Goal: Information Seeking & Learning: Find specific fact

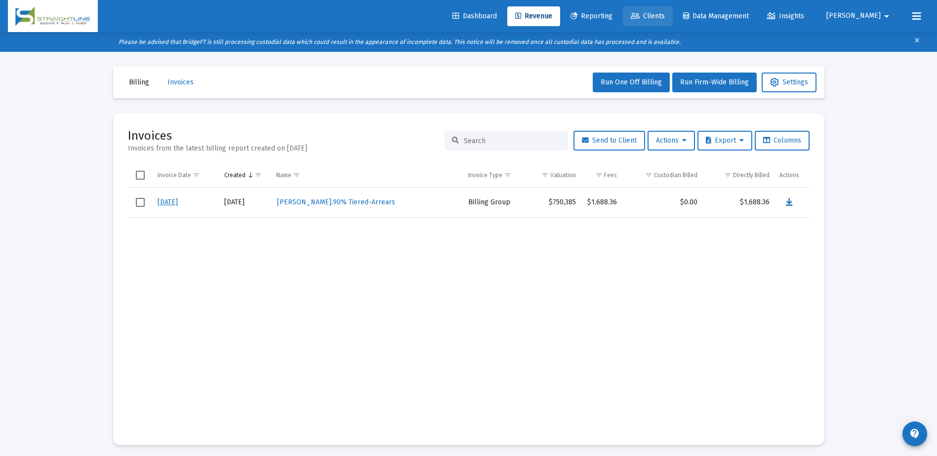
click at [665, 18] on span "Clients" at bounding box center [648, 16] width 34 height 8
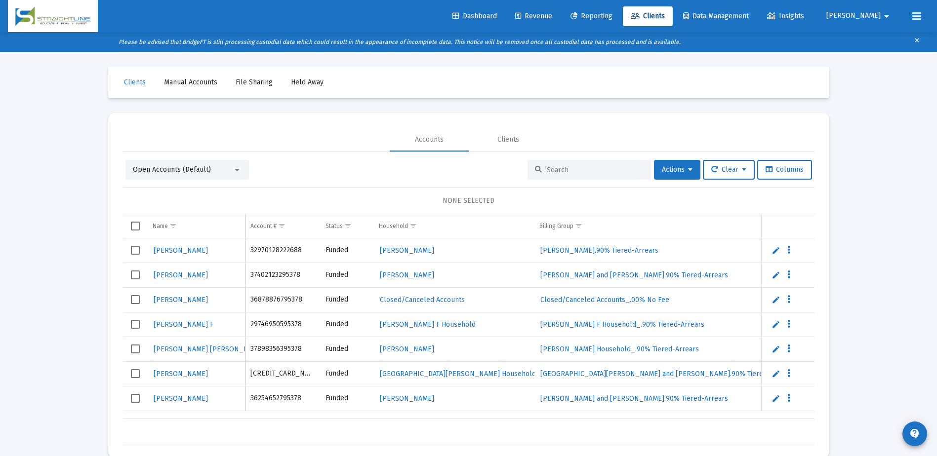
click at [572, 168] on input at bounding box center [595, 170] width 97 height 8
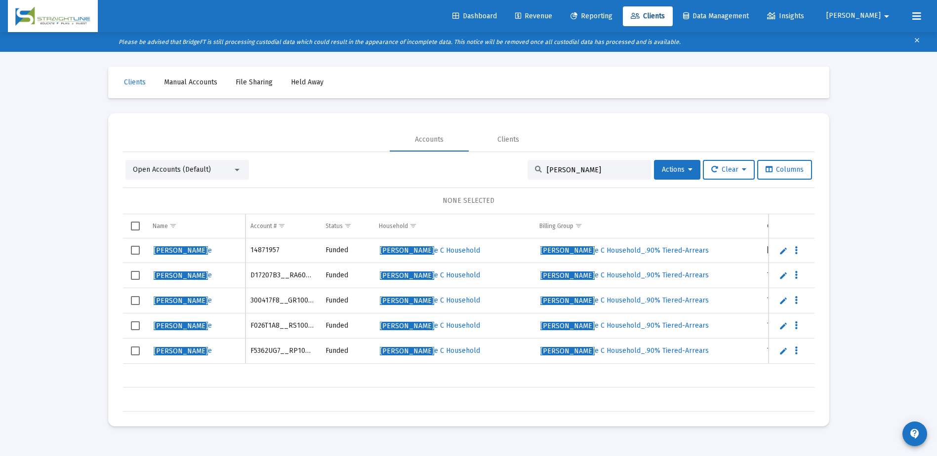
type input "[PERSON_NAME]"
click at [178, 275] on span "[PERSON_NAME]" at bounding box center [181, 276] width 54 height 8
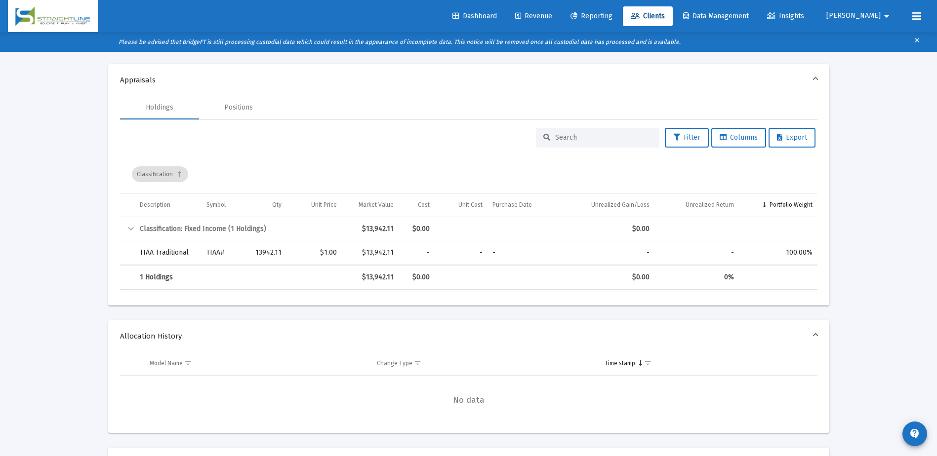
drag, startPoint x: 396, startPoint y: 253, endPoint x: 366, endPoint y: 252, distance: 30.6
click at [366, 252] on td "$13,942.11" at bounding box center [370, 253] width 57 height 24
copy div "$13,942.11"
click at [611, 140] on input at bounding box center [603, 137] width 97 height 8
click at [815, 81] on span at bounding box center [816, 80] width 4 height 10
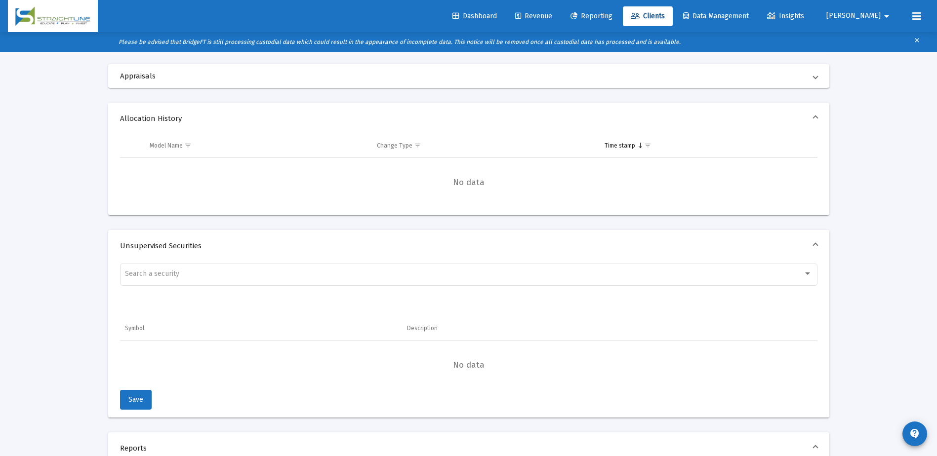
click at [673, 20] on link "Clients" at bounding box center [648, 16] width 50 height 20
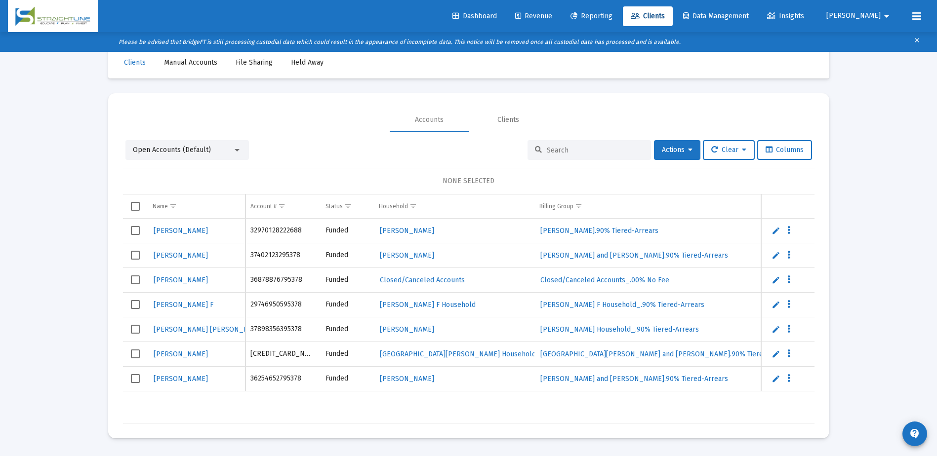
click at [548, 149] on input at bounding box center [595, 150] width 97 height 8
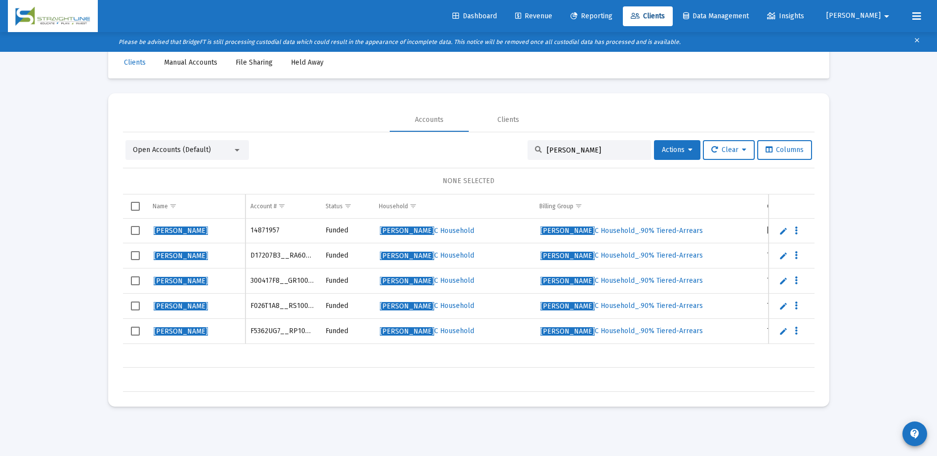
type input "[PERSON_NAME]"
click at [197, 304] on span "[PERSON_NAME]" at bounding box center [181, 306] width 54 height 8
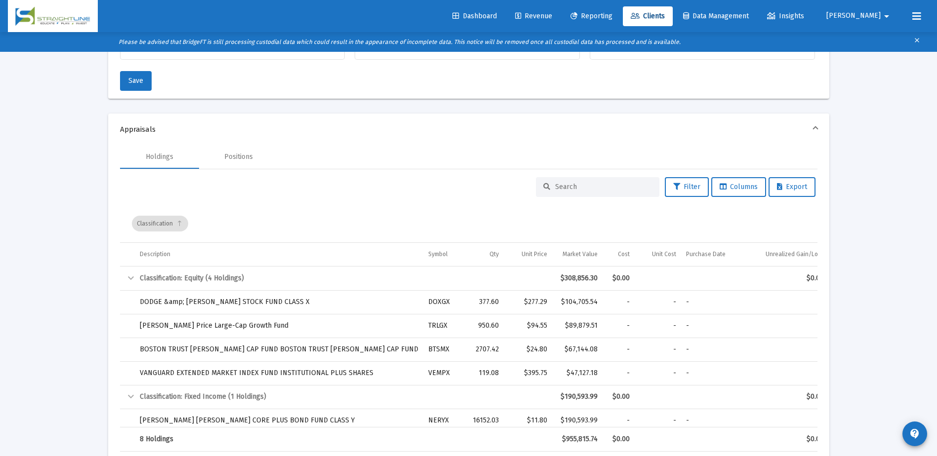
scroll to position [395, 0]
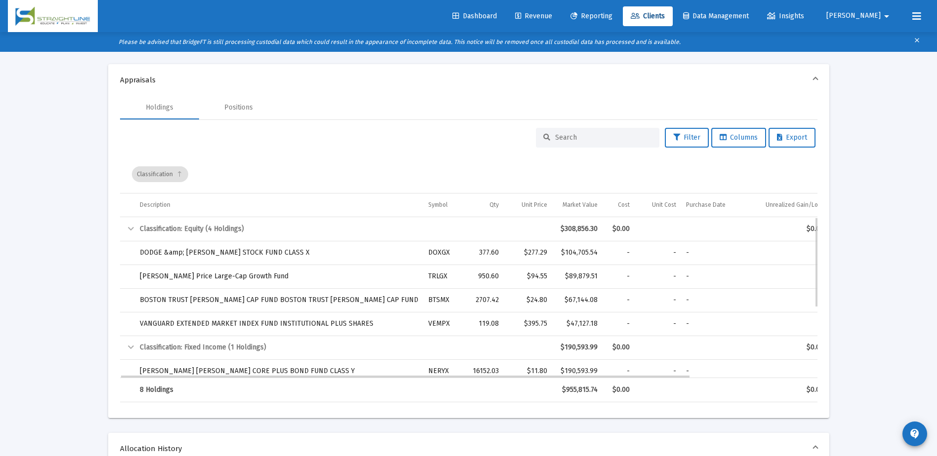
drag, startPoint x: 499, startPoint y: 252, endPoint x: 479, endPoint y: 252, distance: 19.8
click at [479, 252] on td "377.60" at bounding box center [484, 253] width 39 height 24
copy div "377.60"
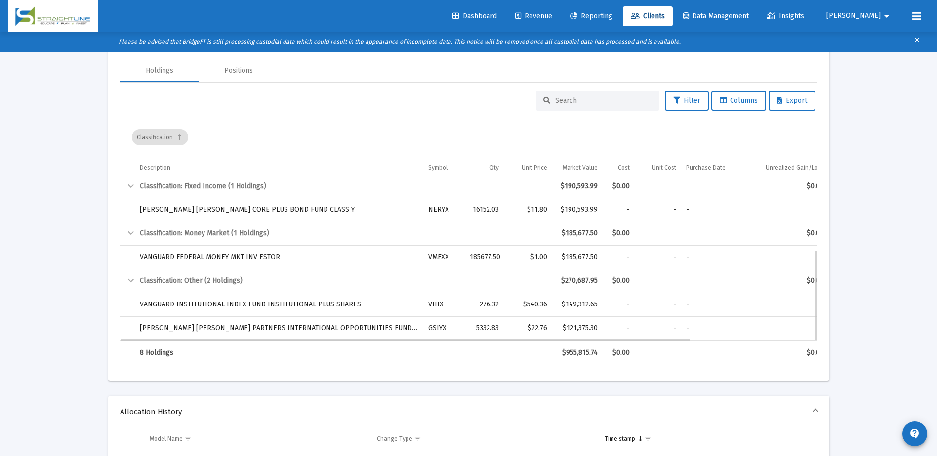
scroll to position [445, 0]
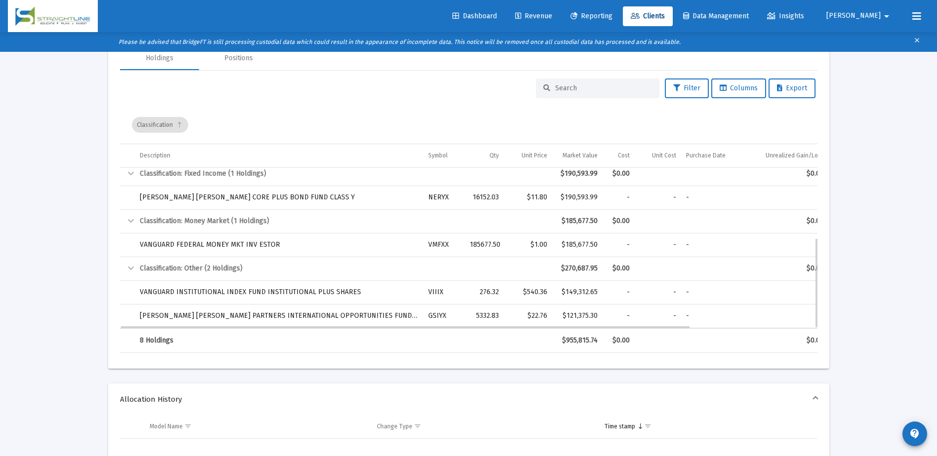
click at [490, 317] on div "5332.83" at bounding box center [484, 316] width 29 height 10
copy div "5332.83"
click at [516, 319] on div "$22.76" at bounding box center [528, 316] width 39 height 10
click at [489, 314] on div "5332.83" at bounding box center [484, 316] width 29 height 10
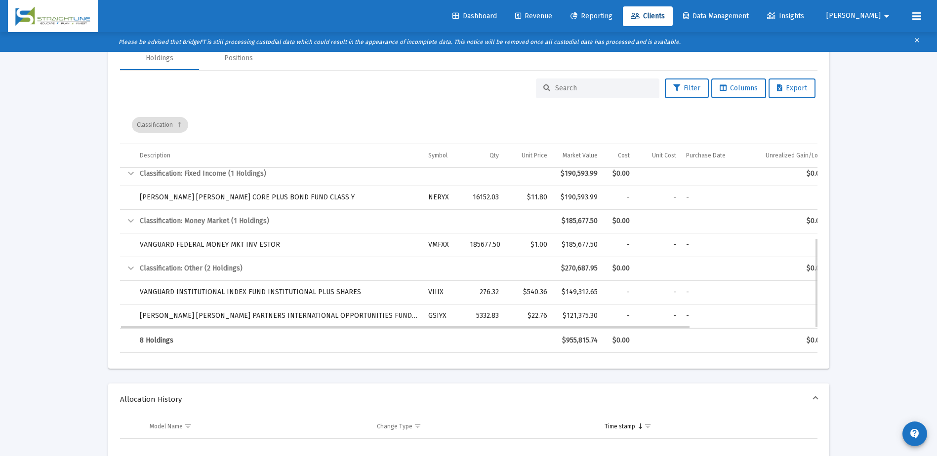
click at [489, 315] on div "5332.83" at bounding box center [484, 316] width 29 height 10
copy div "5332.83"
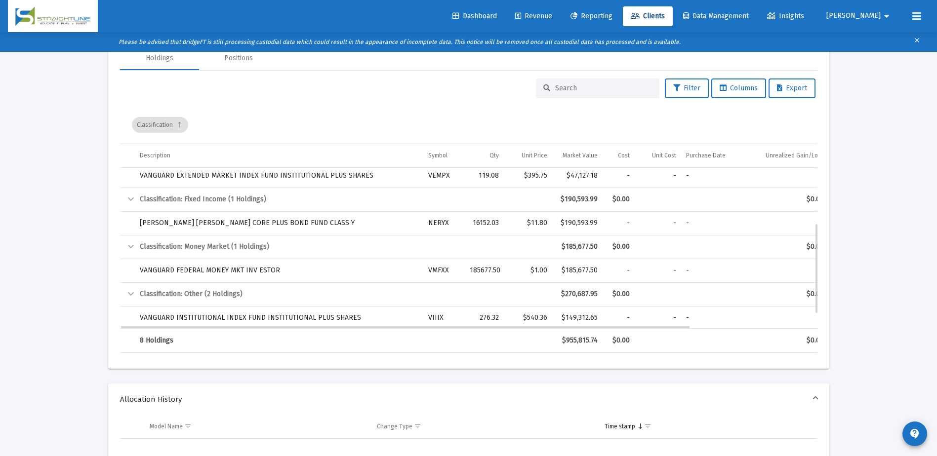
scroll to position [124, 0]
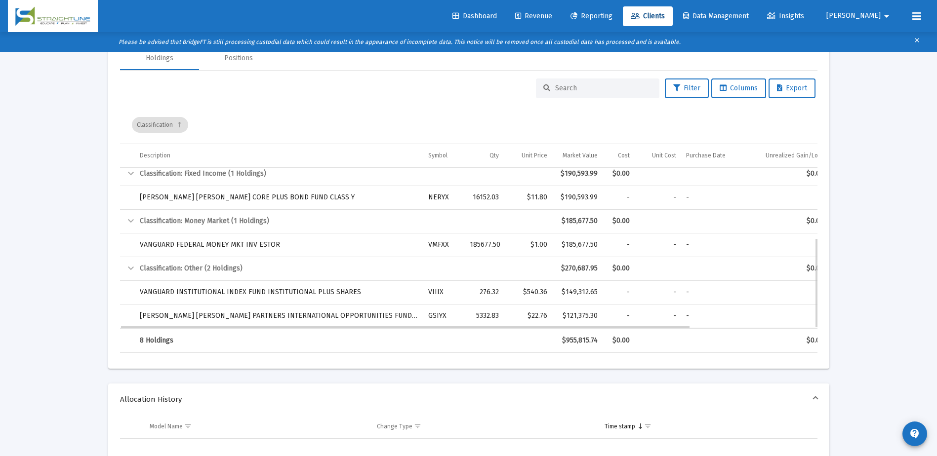
click at [489, 317] on div "5332.83" at bounding box center [484, 316] width 29 height 10
click at [489, 316] on div "5332.83" at bounding box center [484, 316] width 29 height 10
copy div "5332.83"
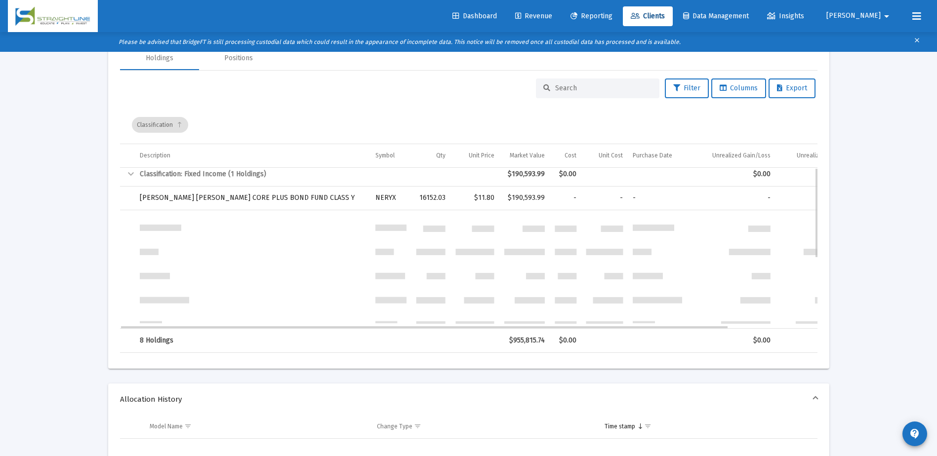
scroll to position [0, 0]
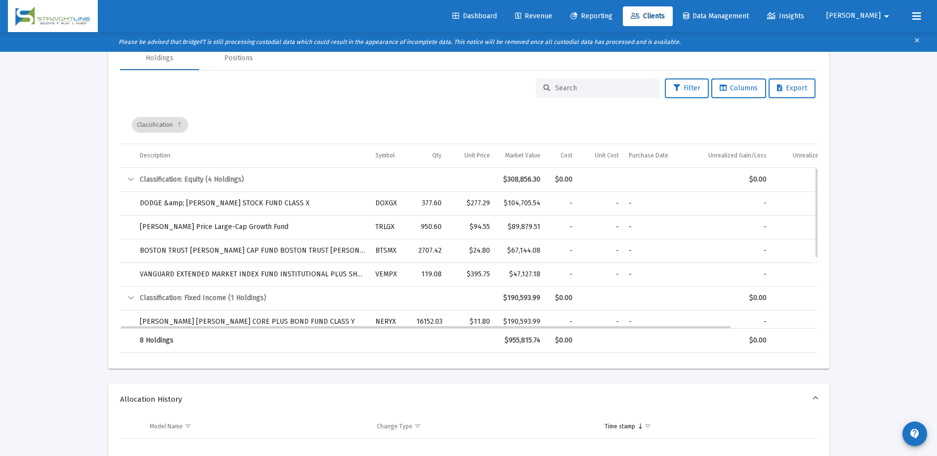
click at [388, 228] on td "TRLGX" at bounding box center [390, 227] width 41 height 24
click at [429, 229] on div "950.60" at bounding box center [428, 227] width 25 height 10
copy div "950.60"
click at [425, 249] on div "2707.42" at bounding box center [428, 251] width 25 height 10
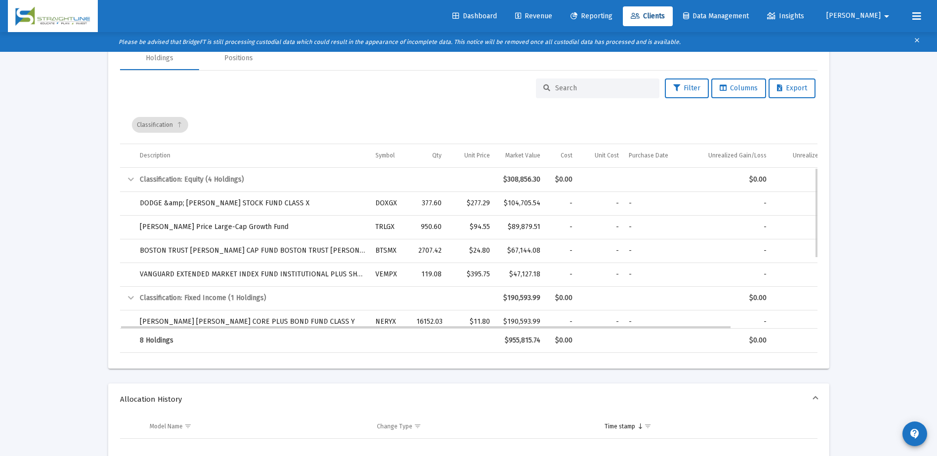
click at [425, 249] on div "2707.42" at bounding box center [428, 251] width 25 height 10
copy div "2707.42"
click at [429, 273] on div "119.08" at bounding box center [428, 275] width 25 height 10
copy div "119.08"
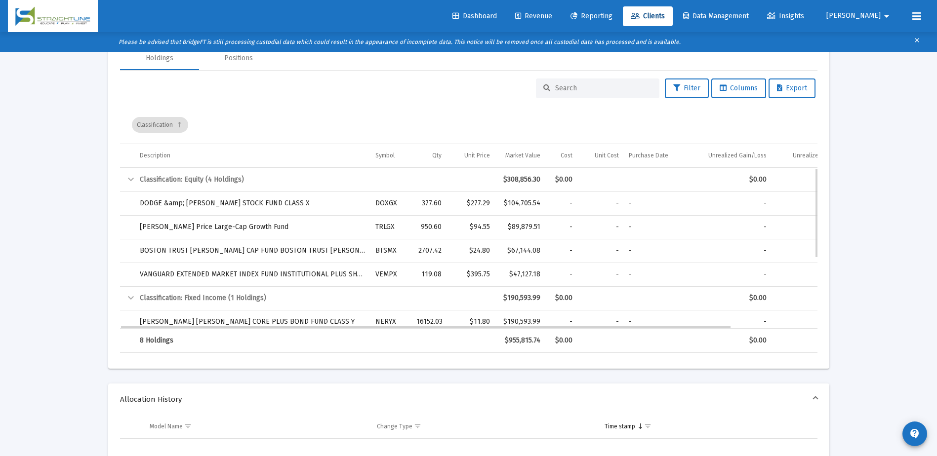
scroll to position [49, 0]
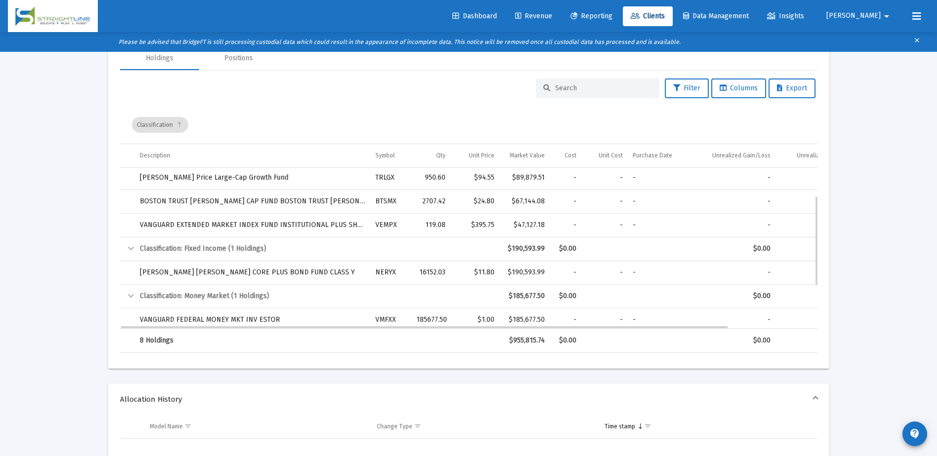
click at [430, 273] on div "16152.03" at bounding box center [430, 273] width 29 height 10
click at [430, 272] on div "16152.03" at bounding box center [430, 273] width 29 height 10
copy div "16152.03"
click at [382, 272] on td "NERYX" at bounding box center [390, 273] width 41 height 24
click at [383, 271] on td "NERYX" at bounding box center [390, 273] width 41 height 24
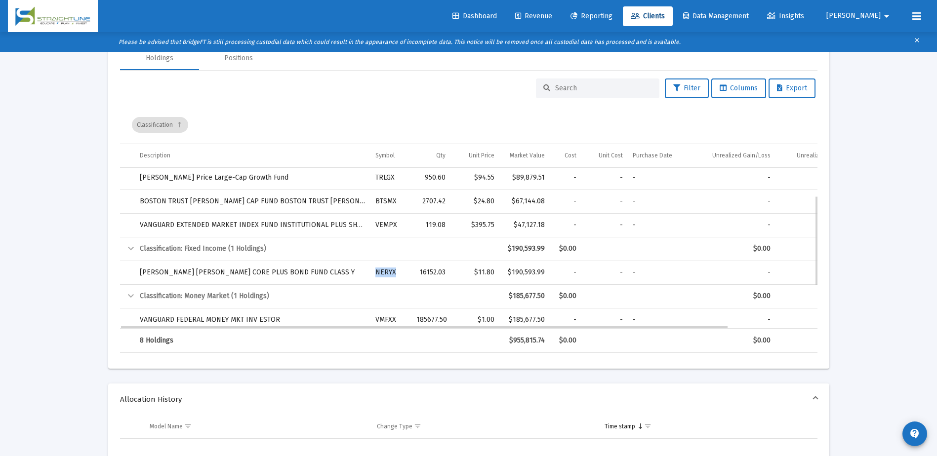
click at [383, 271] on td "NERYX" at bounding box center [390, 273] width 41 height 24
copy td "NERYX"
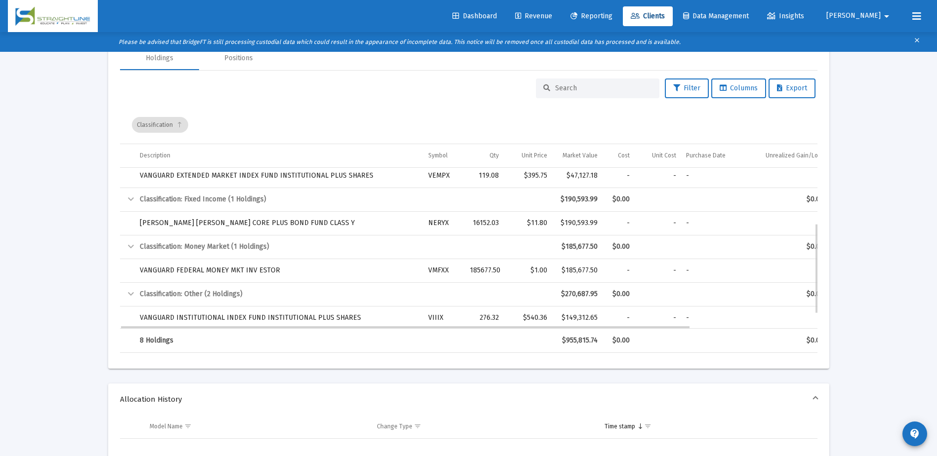
click at [435, 272] on td "VMFXX" at bounding box center [443, 271] width 41 height 24
click at [571, 272] on div "$185,677.50" at bounding box center [577, 271] width 41 height 10
click at [490, 316] on div "276.32" at bounding box center [484, 318] width 29 height 10
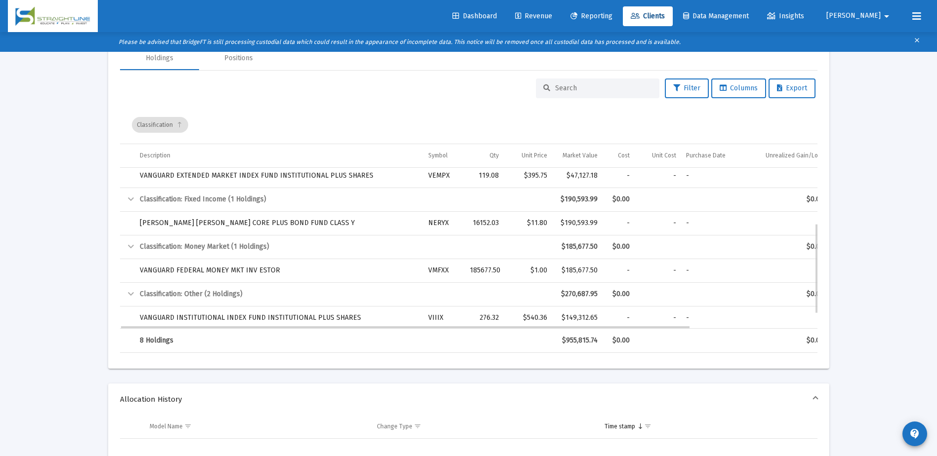
scroll to position [100, 0]
click at [490, 316] on div "276.32" at bounding box center [484, 317] width 29 height 10
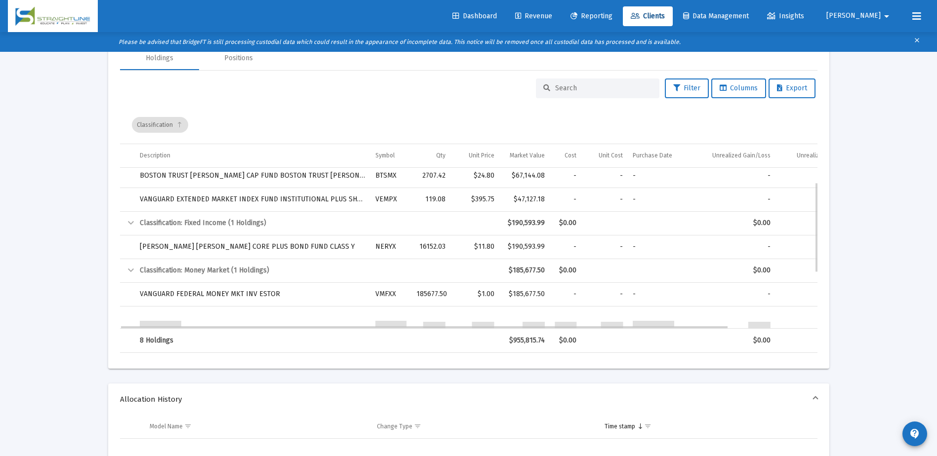
scroll to position [26, 0]
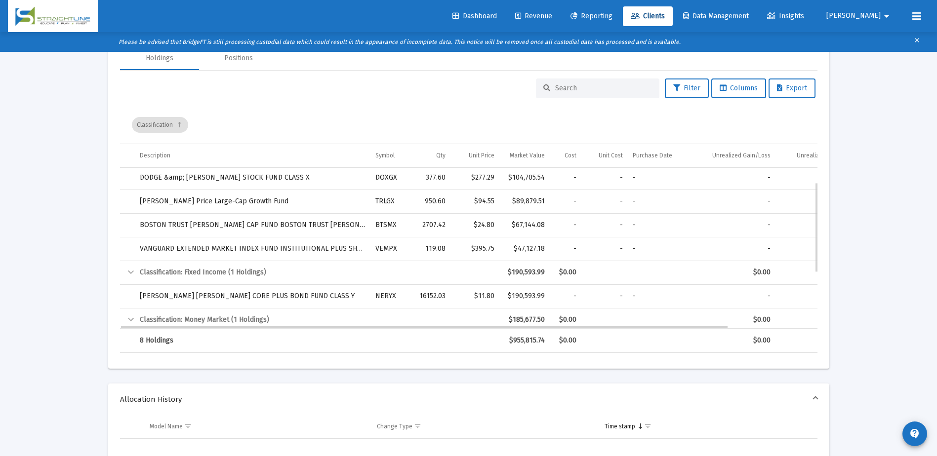
click at [437, 251] on div "119.08" at bounding box center [430, 249] width 29 height 10
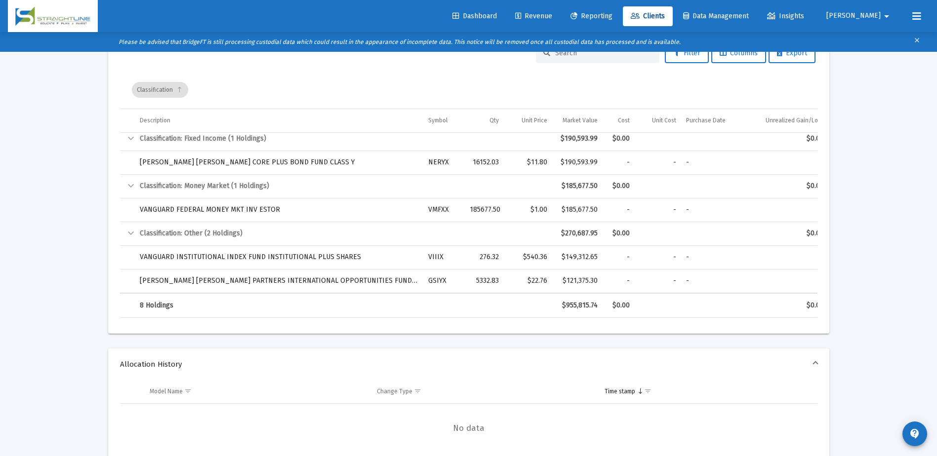
scroll to position [494, 0]
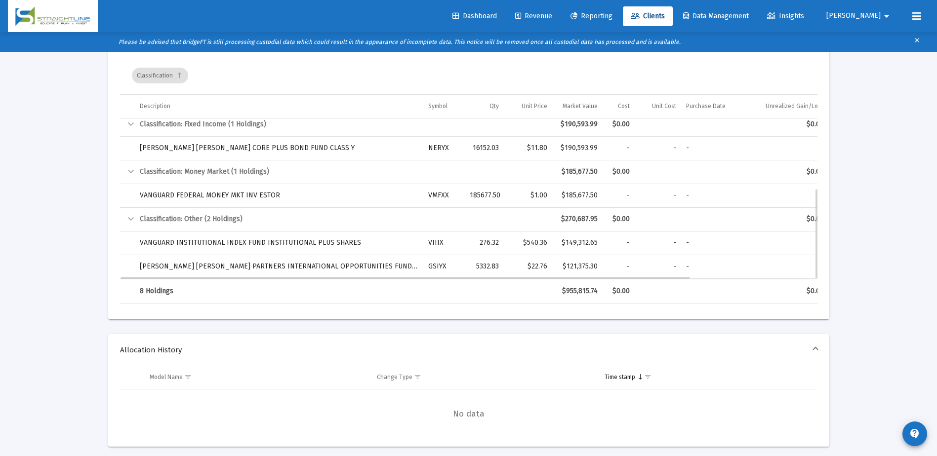
click at [481, 195] on div "185677.50" at bounding box center [484, 196] width 29 height 10
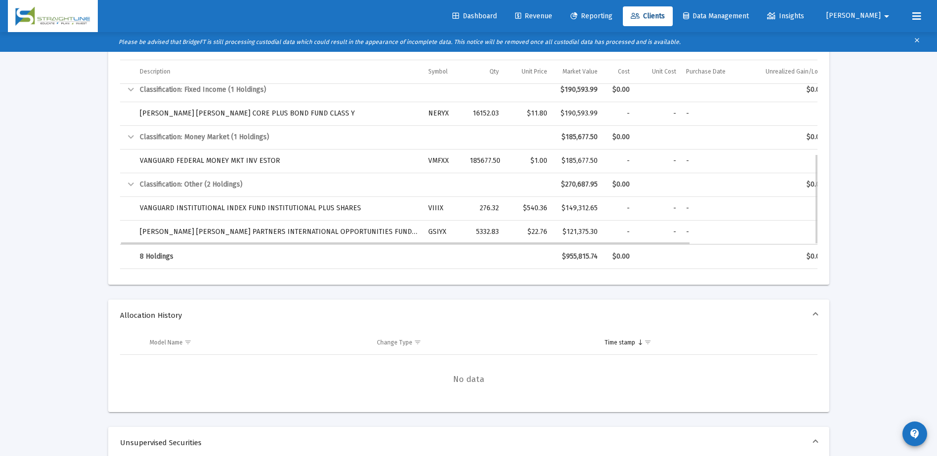
scroll to position [593, 0]
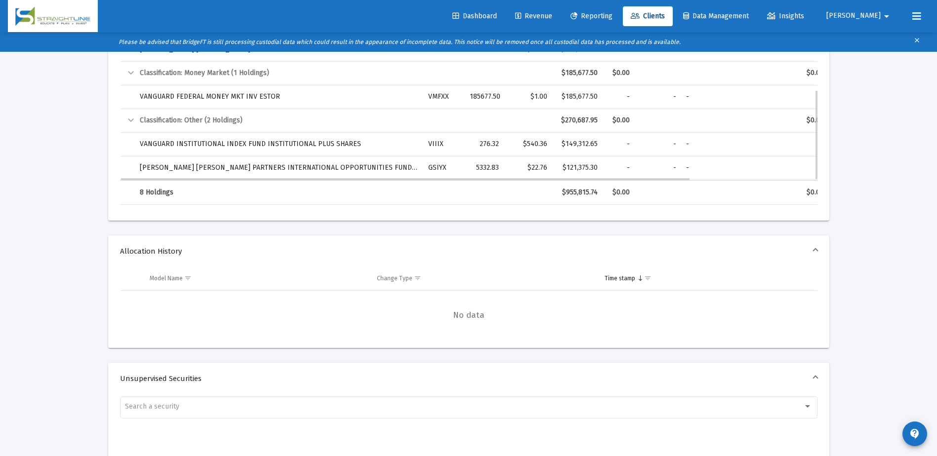
click at [479, 168] on div "5332.83" at bounding box center [484, 168] width 29 height 10
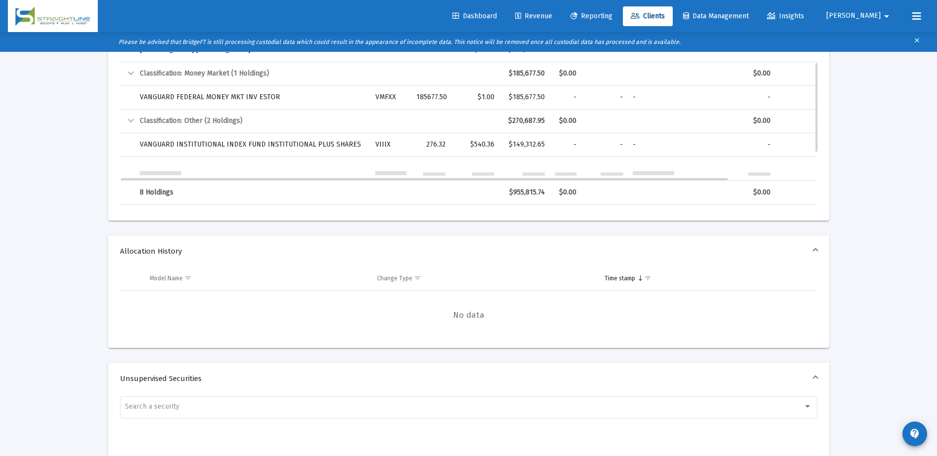
scroll to position [26, 0]
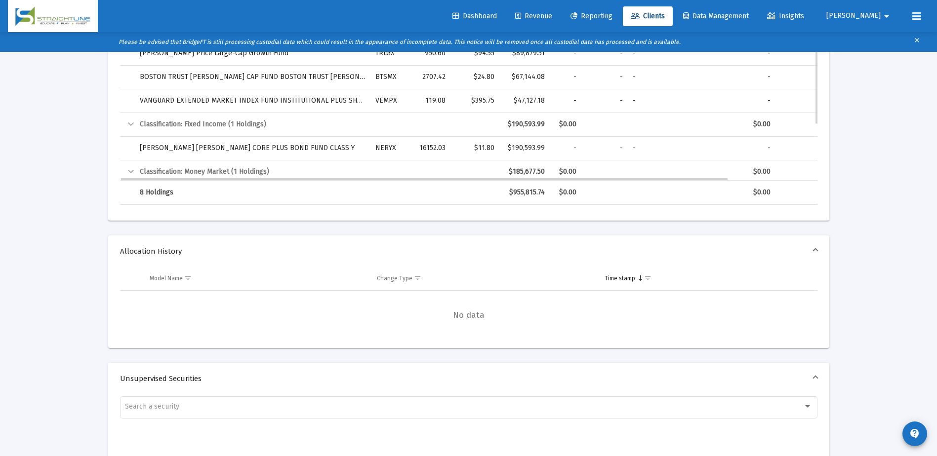
click at [430, 79] on div "2707.42" at bounding box center [430, 77] width 29 height 10
click at [432, 149] on div "16152.03" at bounding box center [430, 148] width 29 height 10
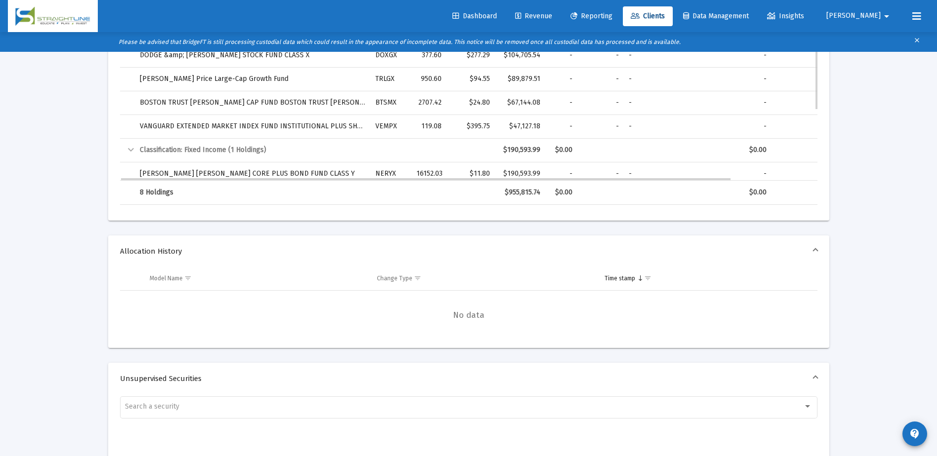
scroll to position [543, 0]
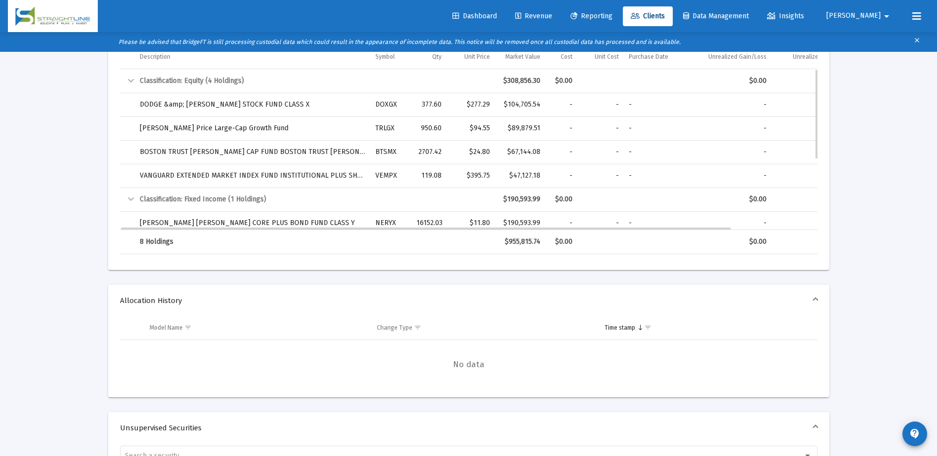
click at [433, 104] on div "377.60" at bounding box center [428, 105] width 25 height 10
click at [427, 127] on div "950.60" at bounding box center [428, 128] width 25 height 10
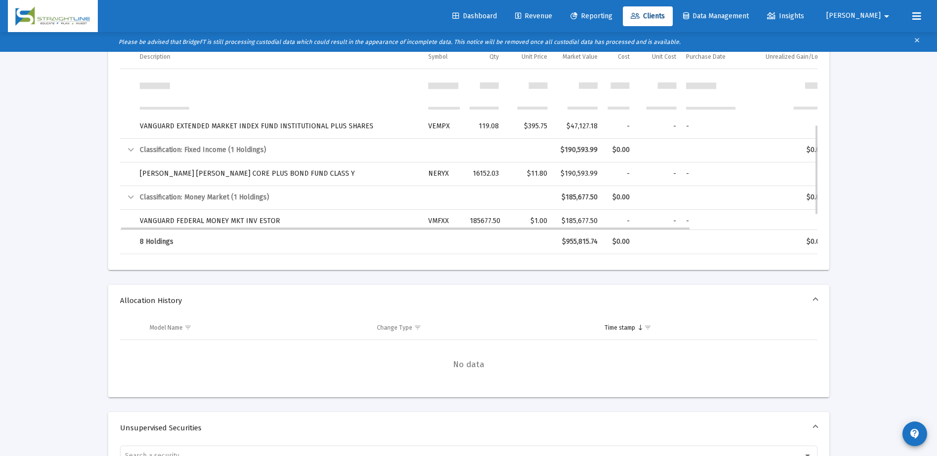
scroll to position [99, 0]
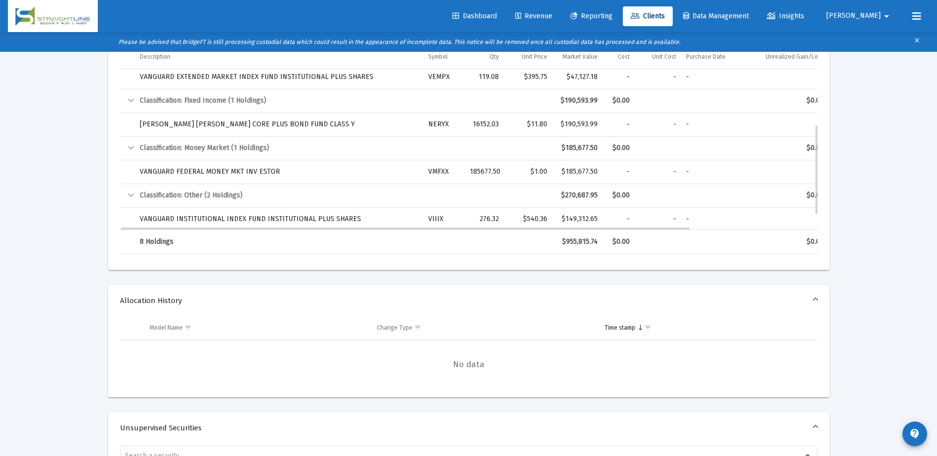
click at [488, 217] on div "276.32" at bounding box center [484, 219] width 29 height 10
click at [488, 217] on div "276.32" at bounding box center [484, 218] width 29 height 10
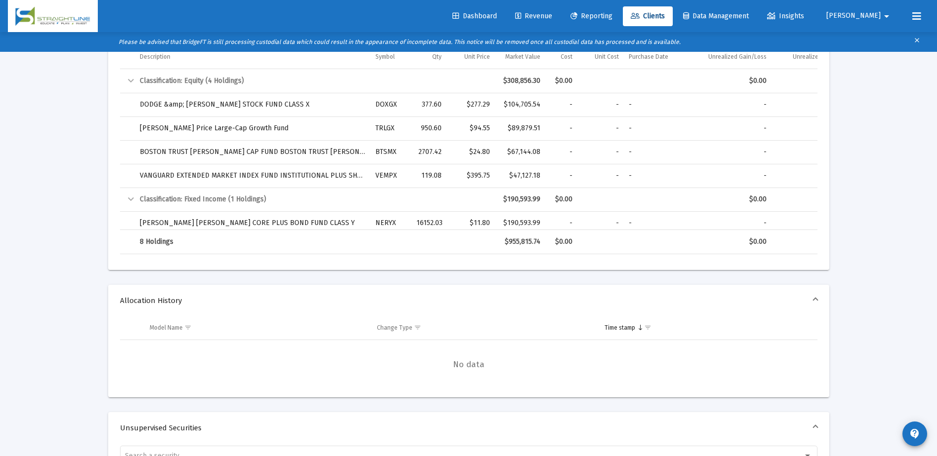
click at [673, 22] on link "Clients" at bounding box center [648, 16] width 50 height 20
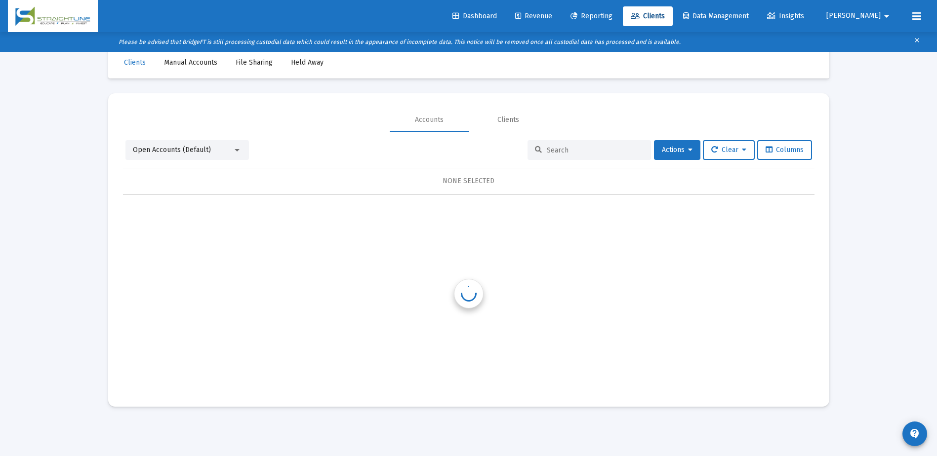
scroll to position [20, 0]
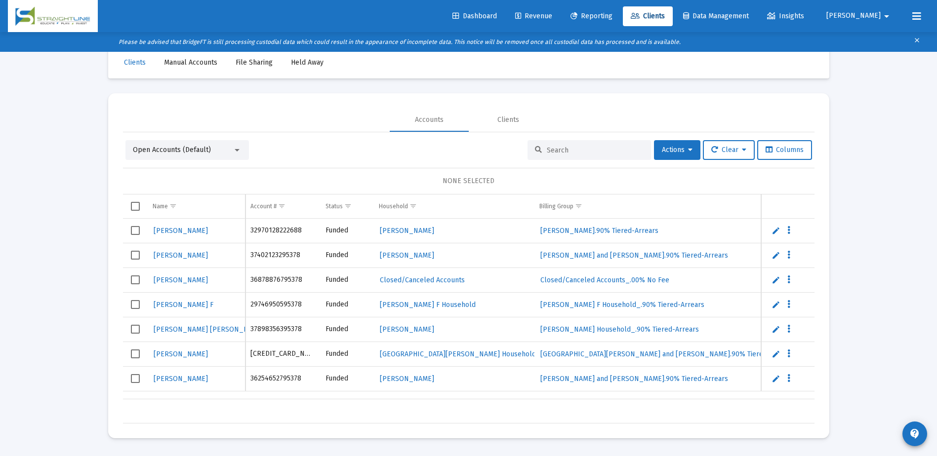
click at [561, 152] on input at bounding box center [595, 150] width 97 height 8
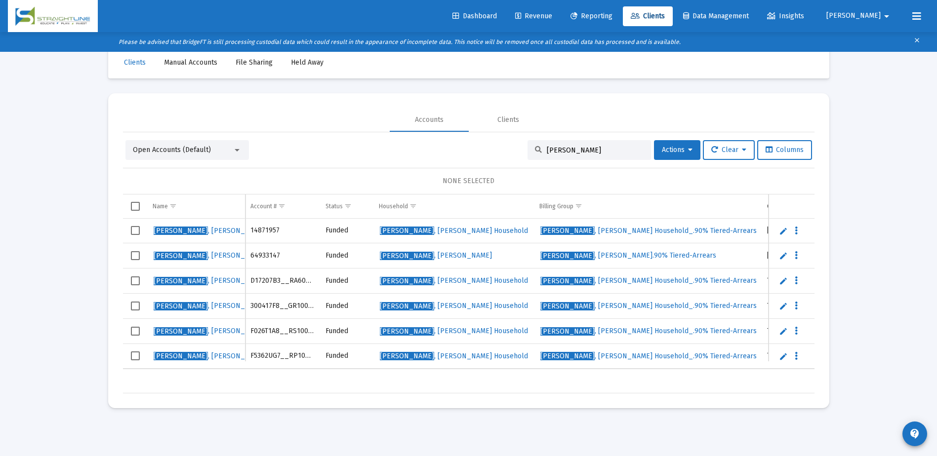
type input "[PERSON_NAME]"
click at [185, 358] on span "[PERSON_NAME]" at bounding box center [210, 356] width 112 height 8
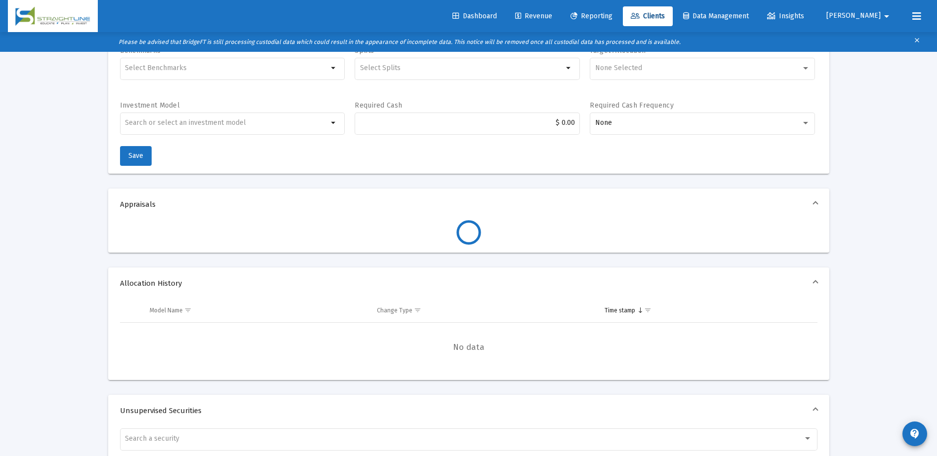
scroll to position [395, 0]
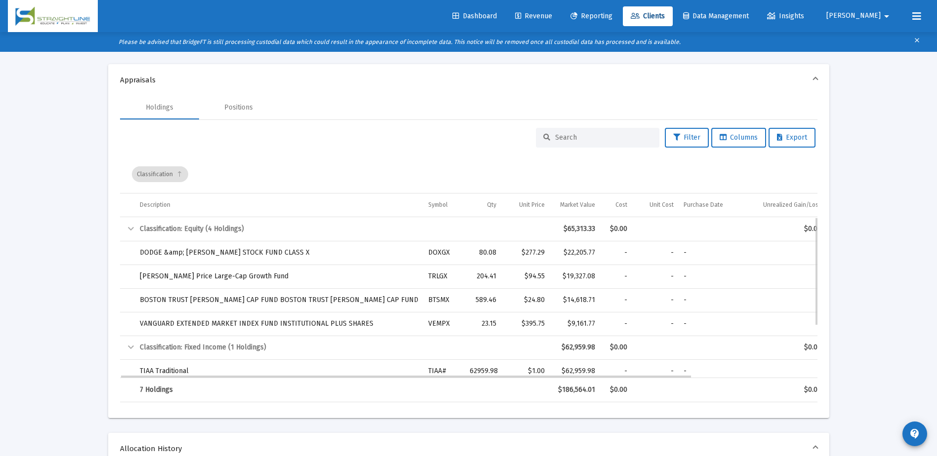
click at [443, 255] on td "DOXGX" at bounding box center [443, 253] width 41 height 24
click at [442, 255] on td "DOXGX" at bounding box center [443, 253] width 41 height 24
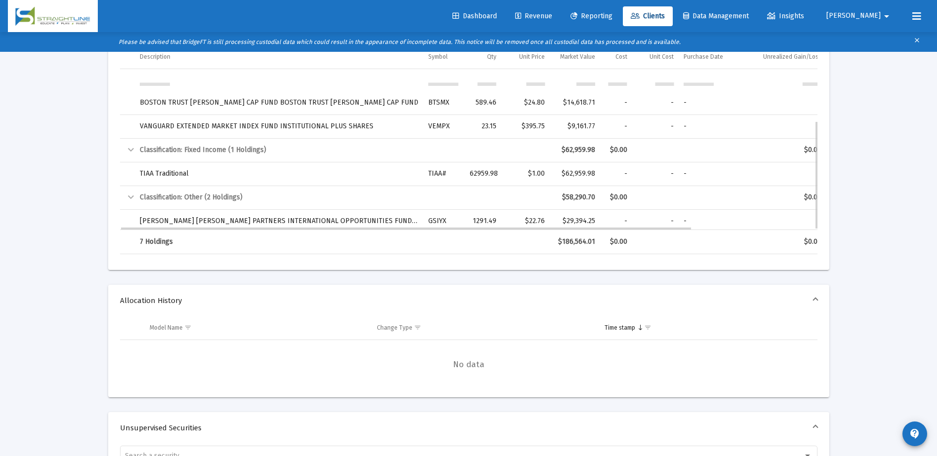
scroll to position [77, 0]
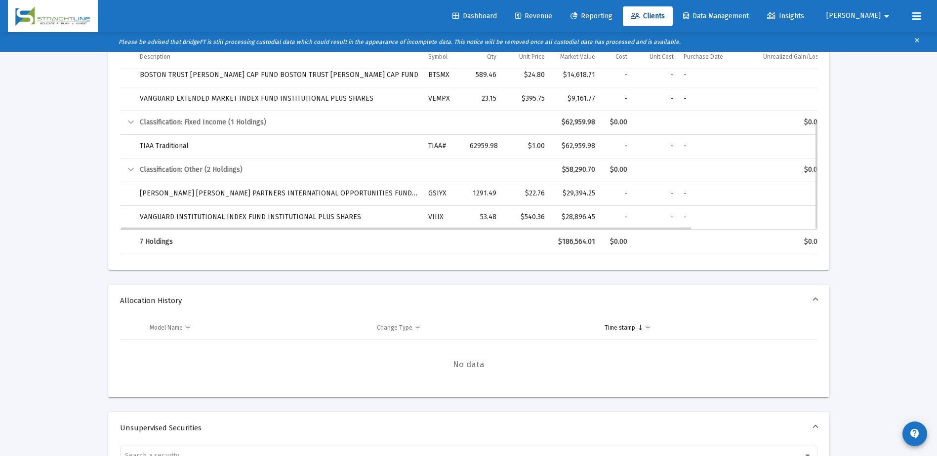
click at [486, 216] on div "53.48" at bounding box center [483, 217] width 27 height 10
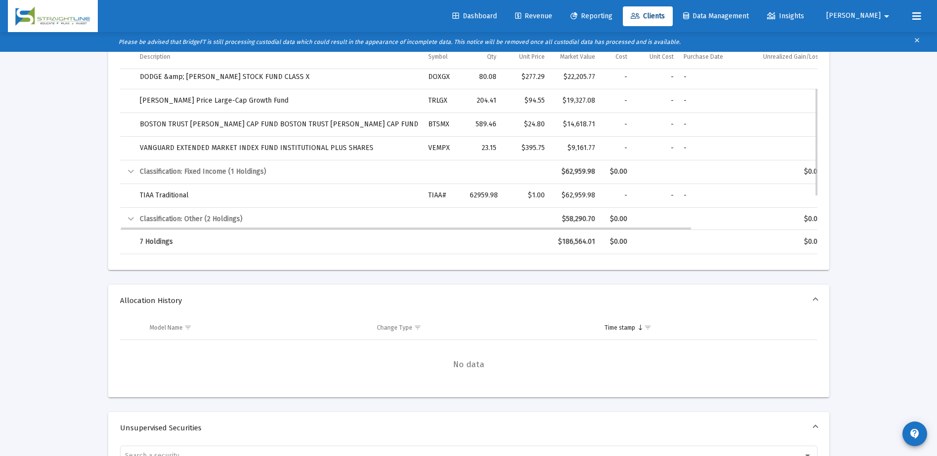
click at [484, 147] on div "23.15" at bounding box center [483, 148] width 27 height 10
click at [480, 123] on div "589.46" at bounding box center [483, 125] width 27 height 10
click at [488, 98] on div "204.41" at bounding box center [483, 101] width 27 height 10
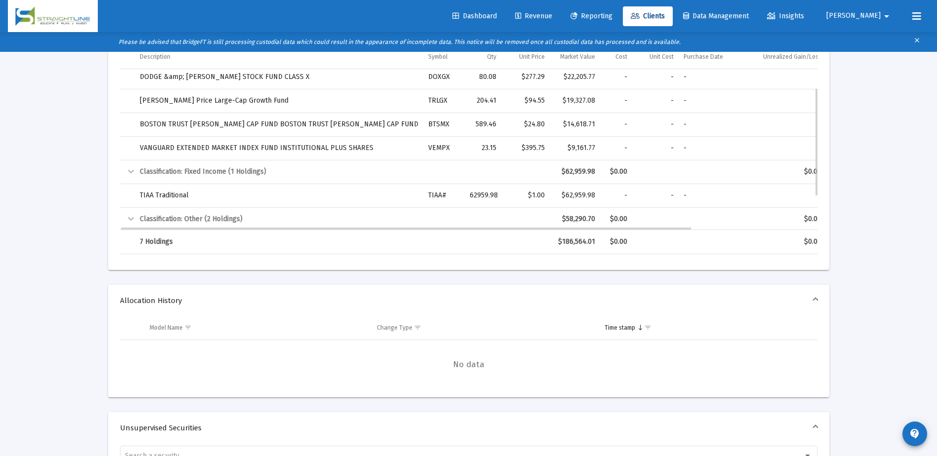
click at [488, 98] on div "204.41" at bounding box center [483, 101] width 27 height 10
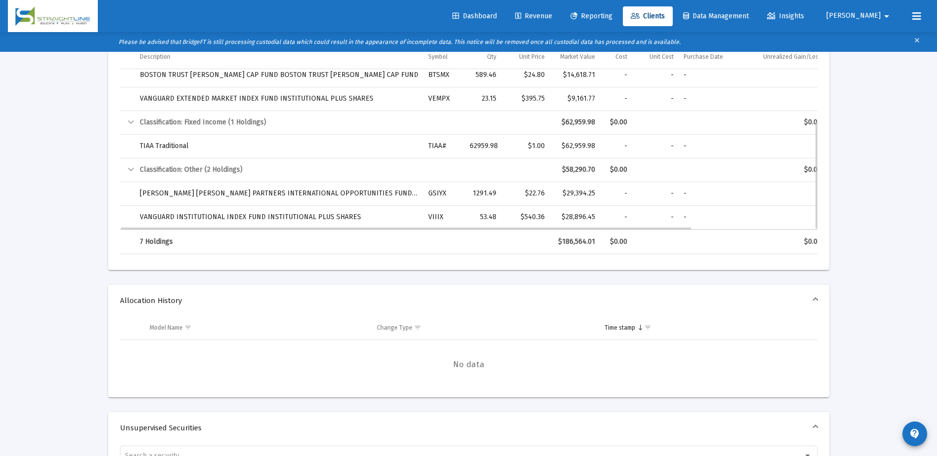
click at [483, 191] on div "1291.49" at bounding box center [483, 194] width 27 height 10
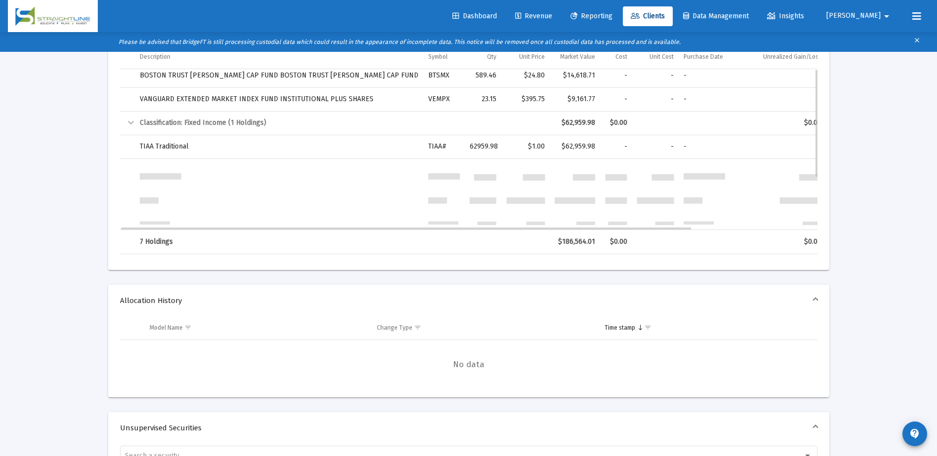
scroll to position [0, 0]
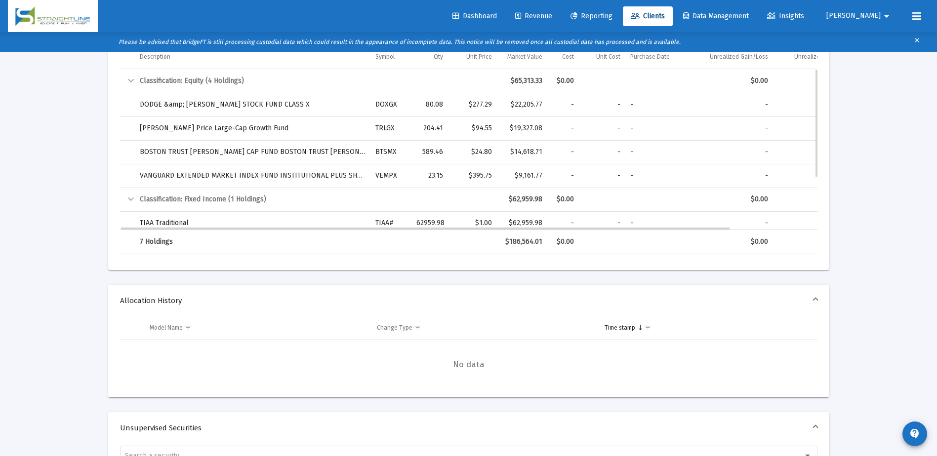
click at [439, 99] on td "80.08" at bounding box center [429, 105] width 37 height 24
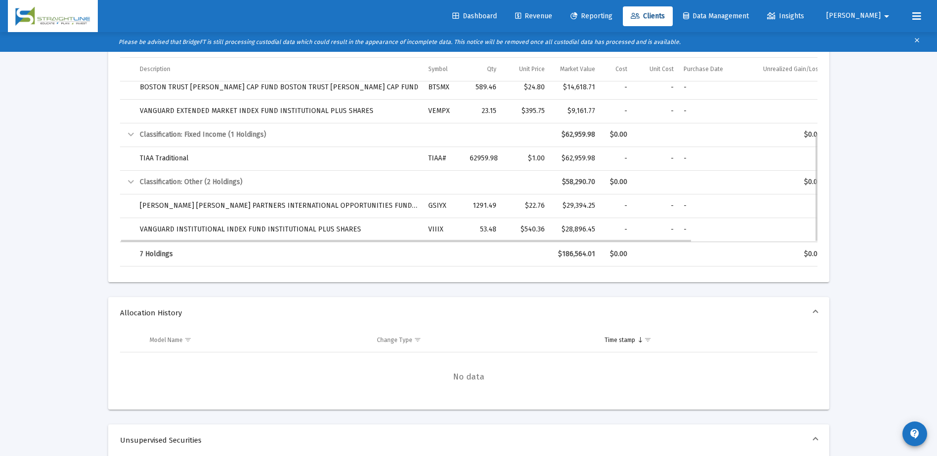
scroll to position [543, 0]
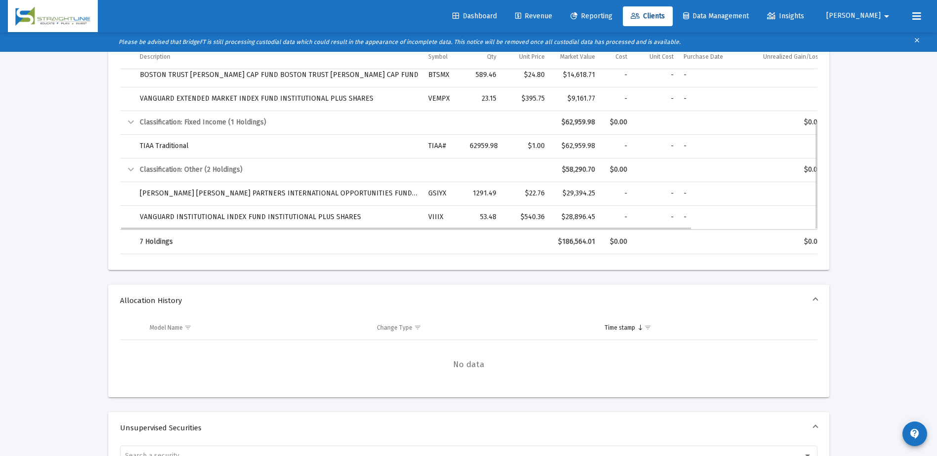
click at [479, 143] on div "62959.98" at bounding box center [483, 146] width 27 height 10
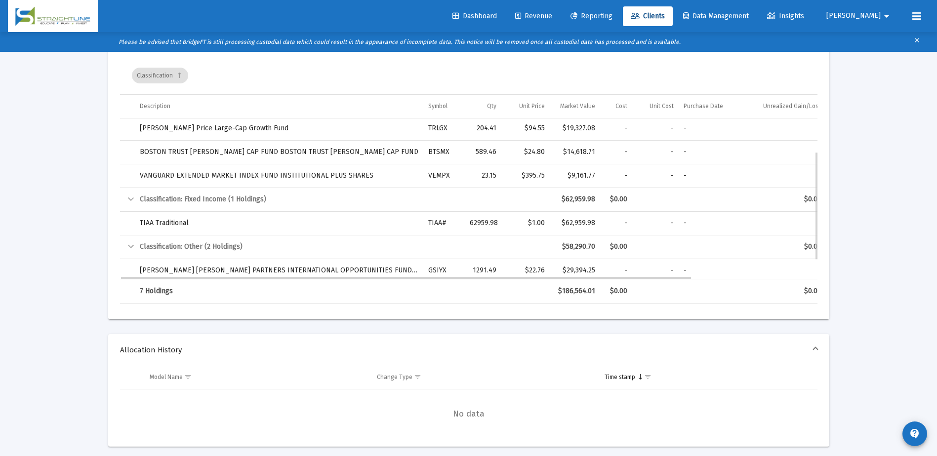
scroll to position [77, 0]
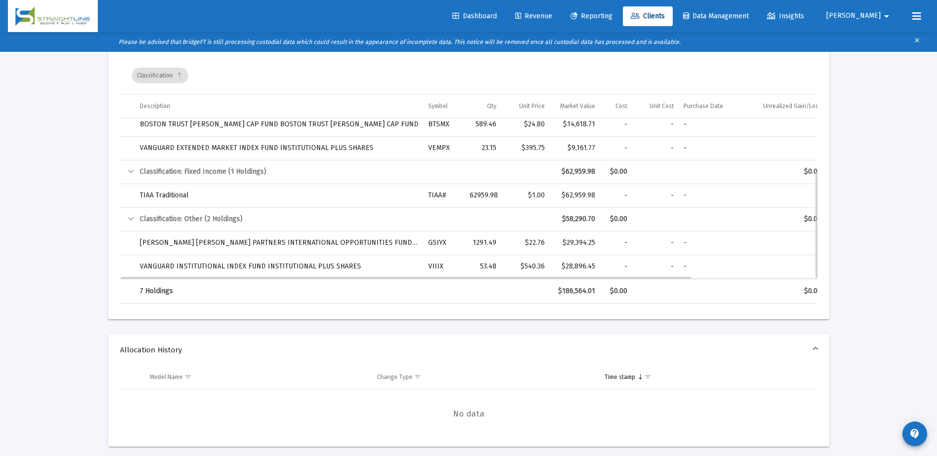
click at [438, 244] on td "GSIYX" at bounding box center [443, 243] width 41 height 24
click at [480, 242] on div "1291.49" at bounding box center [483, 243] width 27 height 10
click at [673, 17] on link "Clients" at bounding box center [648, 16] width 50 height 20
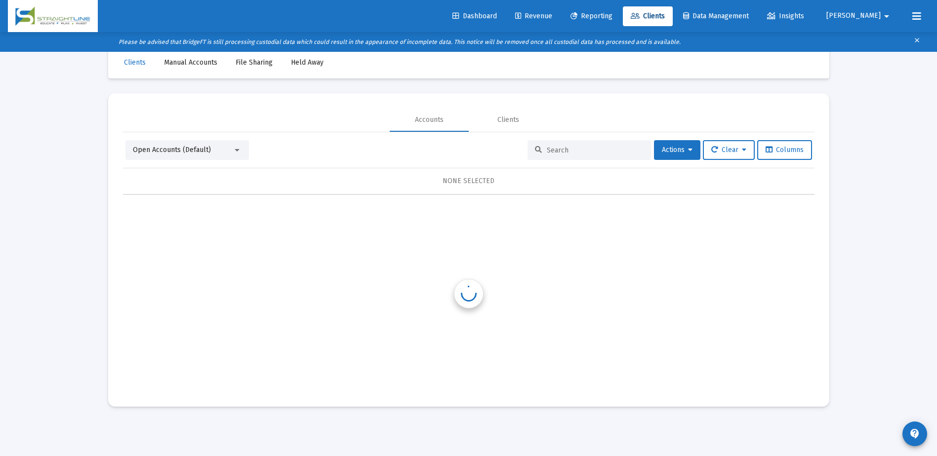
scroll to position [20, 0]
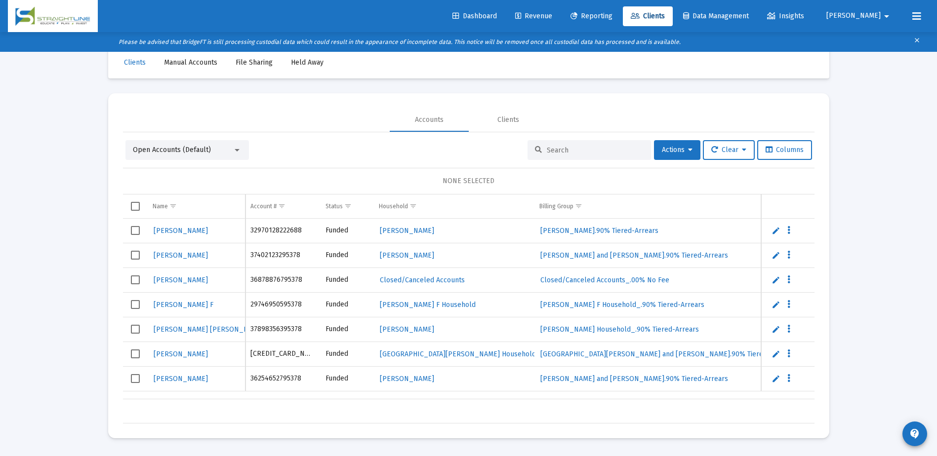
click at [584, 145] on div at bounding box center [589, 150] width 123 height 20
click at [586, 152] on input at bounding box center [595, 150] width 97 height 8
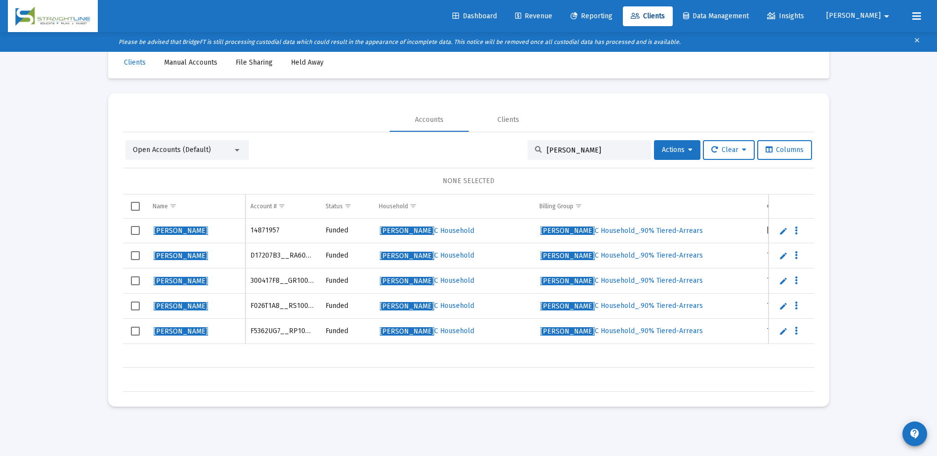
type input "[PERSON_NAME]"
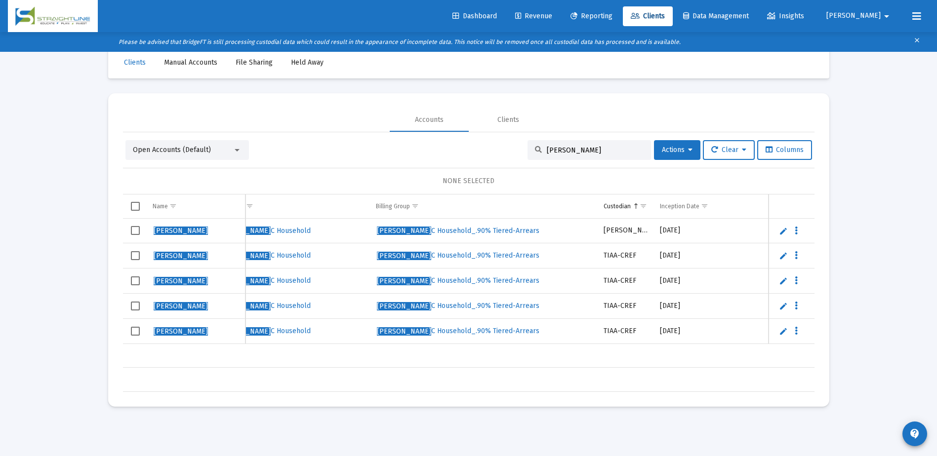
scroll to position [0, 418]
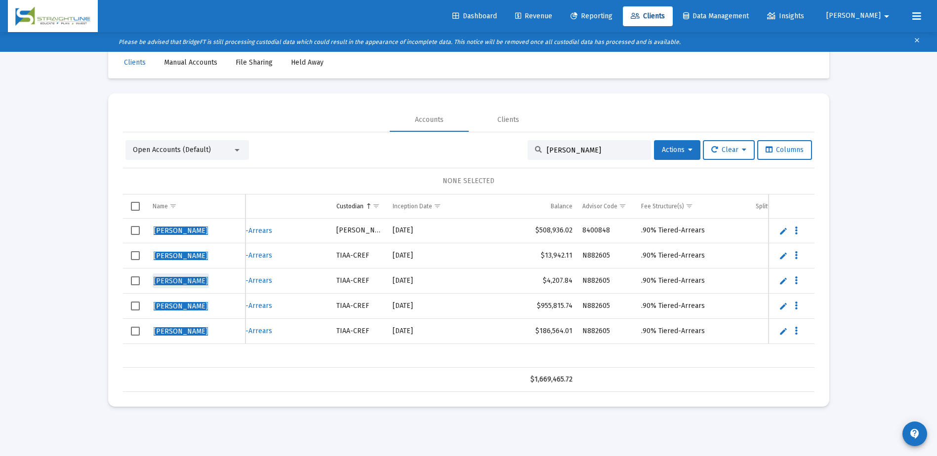
click at [193, 283] on span "[PERSON_NAME]" at bounding box center [181, 281] width 54 height 8
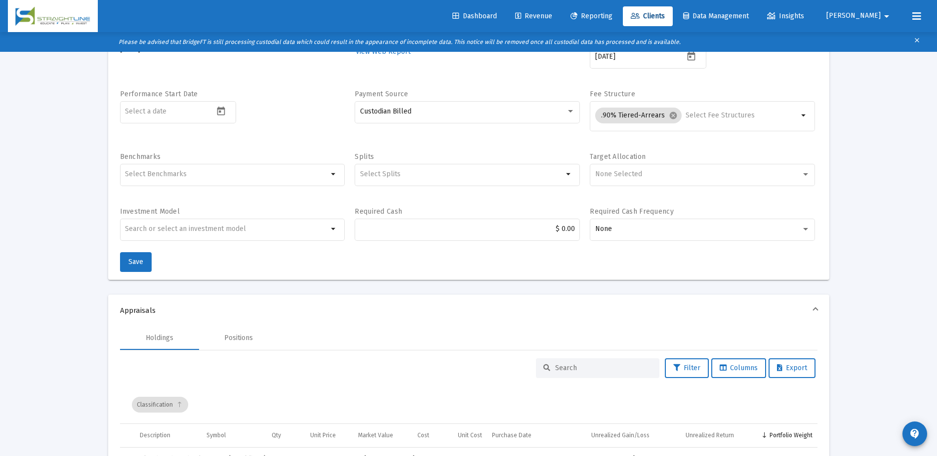
scroll to position [247, 0]
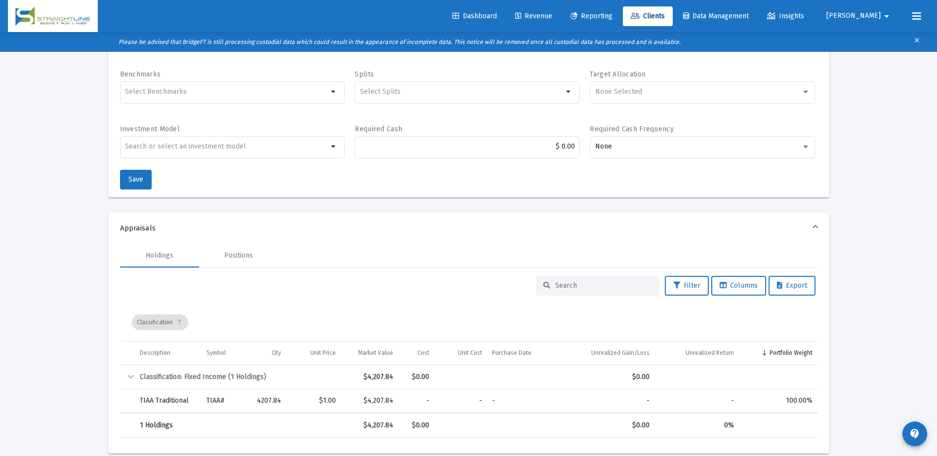
click at [386, 400] on div "$4,207.84" at bounding box center [369, 401] width 47 height 10
click at [386, 401] on div "$4,207.84" at bounding box center [369, 401] width 47 height 10
